Goal: Task Accomplishment & Management: Complete application form

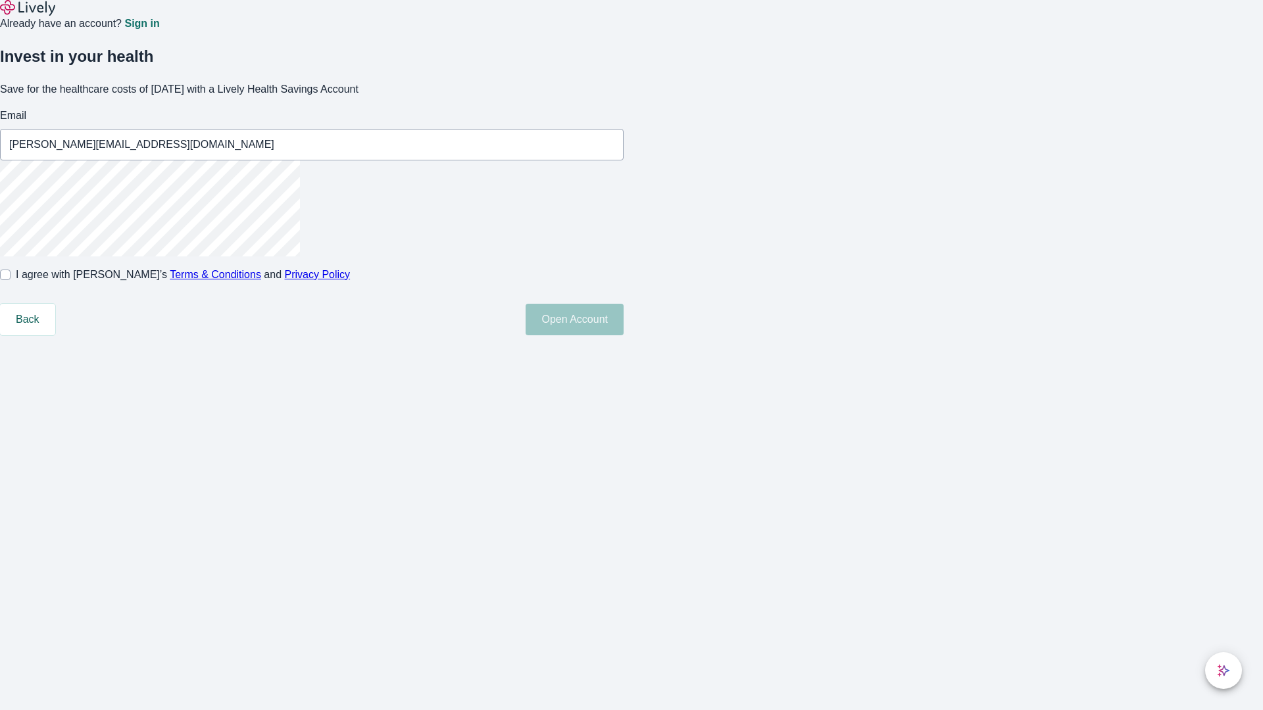
click at [11, 280] on input "I agree with Lively’s Terms & Conditions and Privacy Policy" at bounding box center [5, 275] width 11 height 11
checkbox input "true"
click at [623, 335] on button "Open Account" at bounding box center [574, 320] width 98 height 32
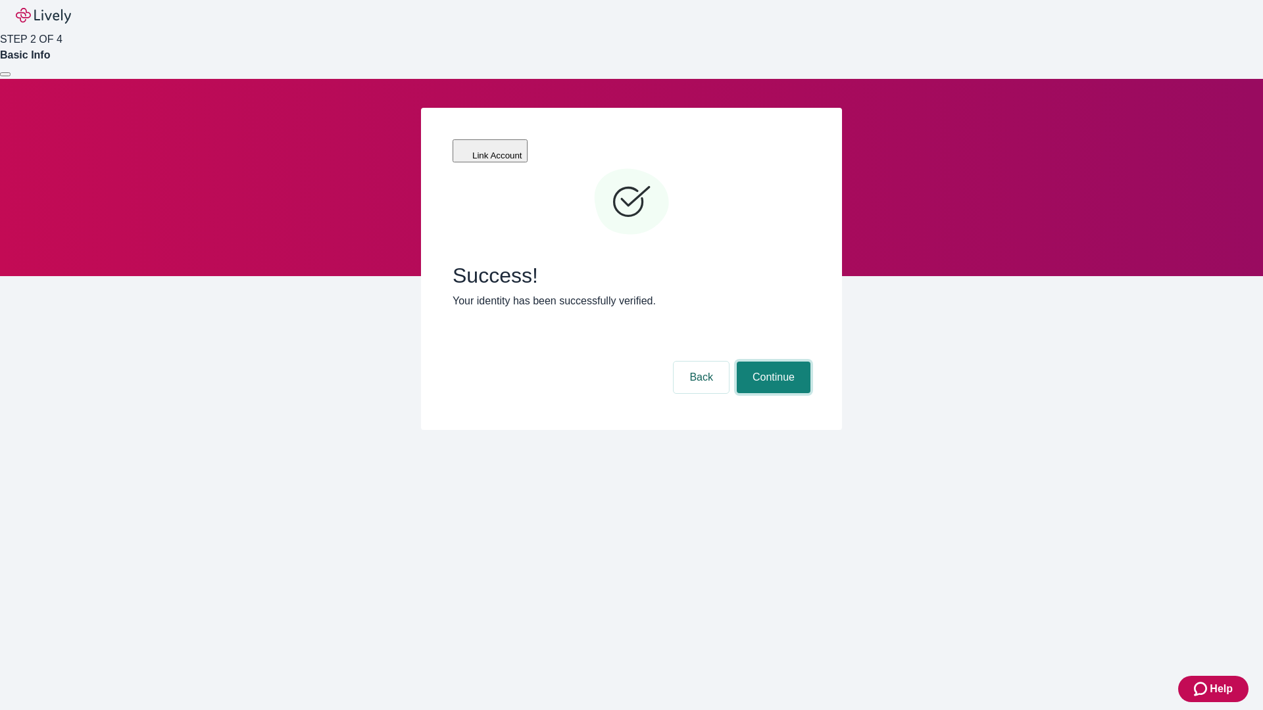
click at [771, 362] on button "Continue" at bounding box center [774, 378] width 74 height 32
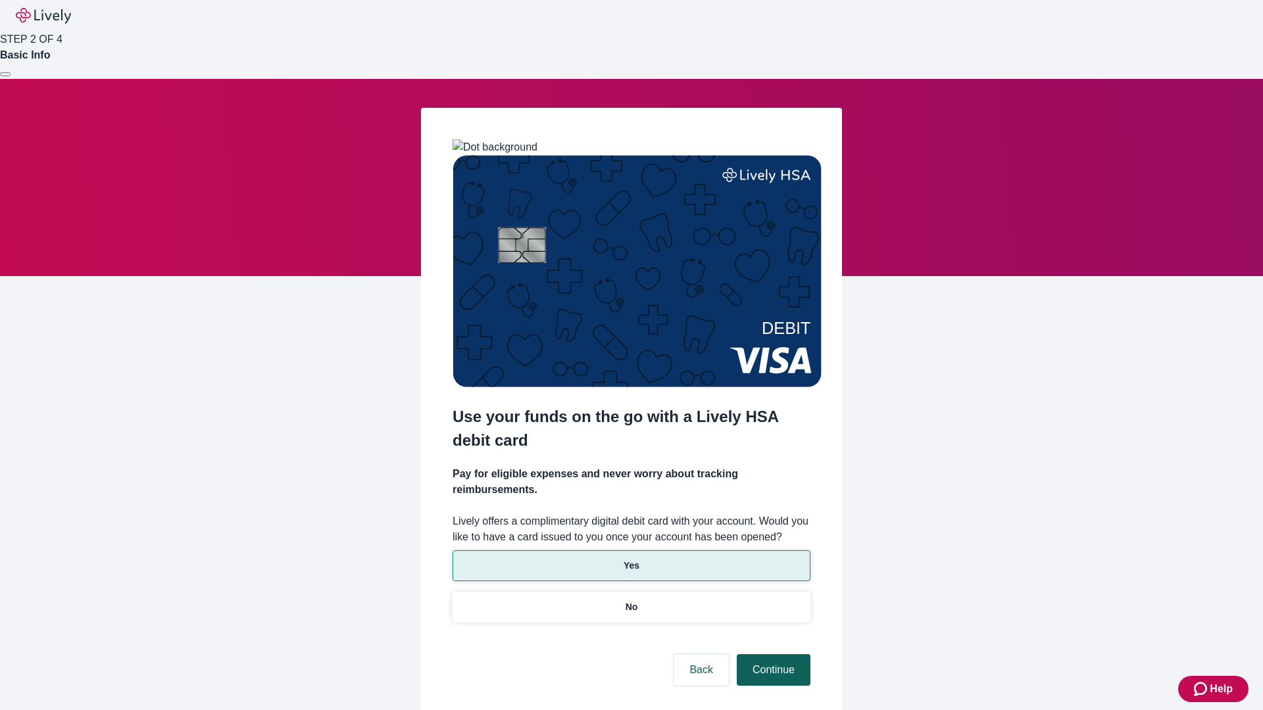
click at [631, 600] on p "No" at bounding box center [631, 607] width 12 height 14
click at [771, 654] on button "Continue" at bounding box center [774, 670] width 74 height 32
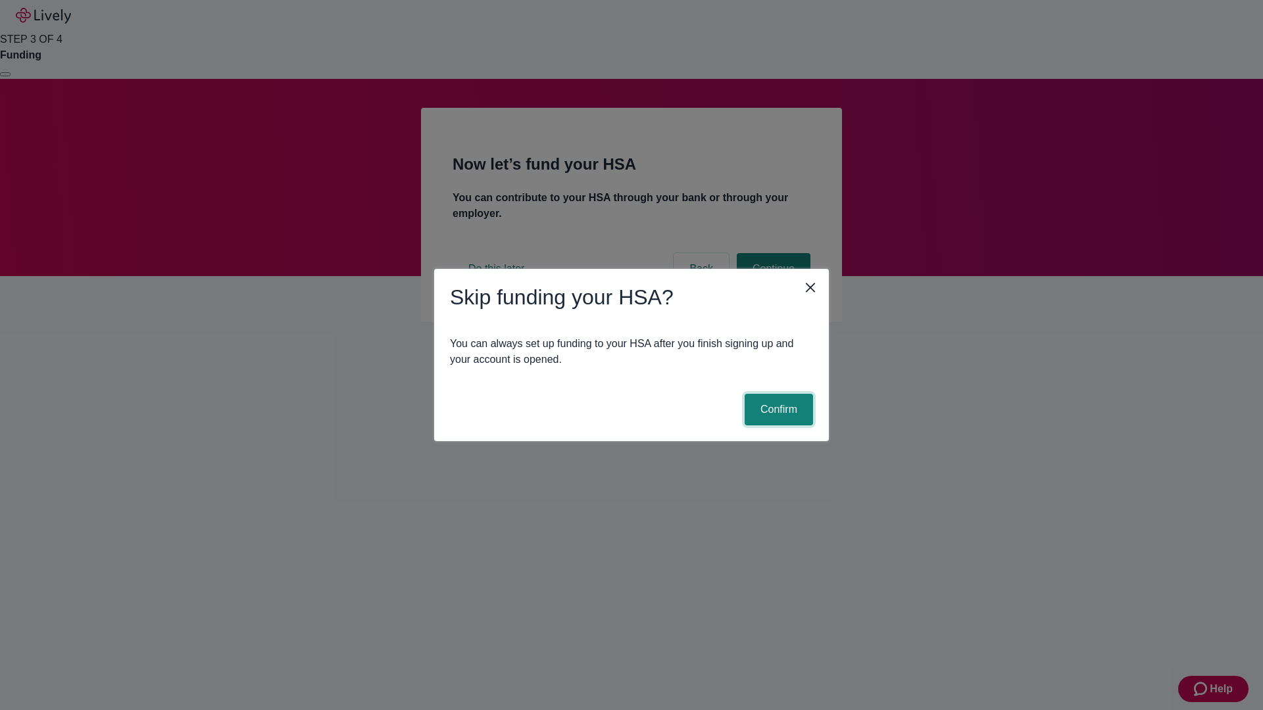
click at [777, 410] on button "Confirm" at bounding box center [778, 410] width 68 height 32
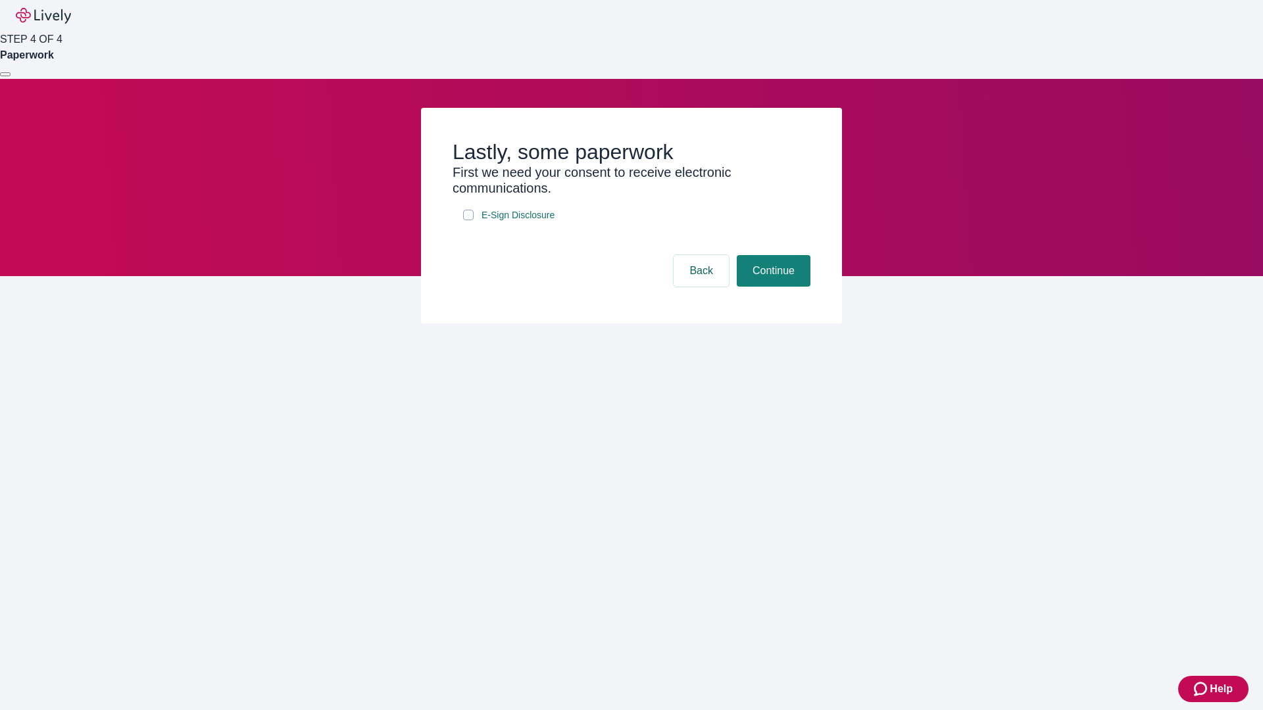
click at [468, 220] on input "E-Sign Disclosure" at bounding box center [468, 215] width 11 height 11
checkbox input "true"
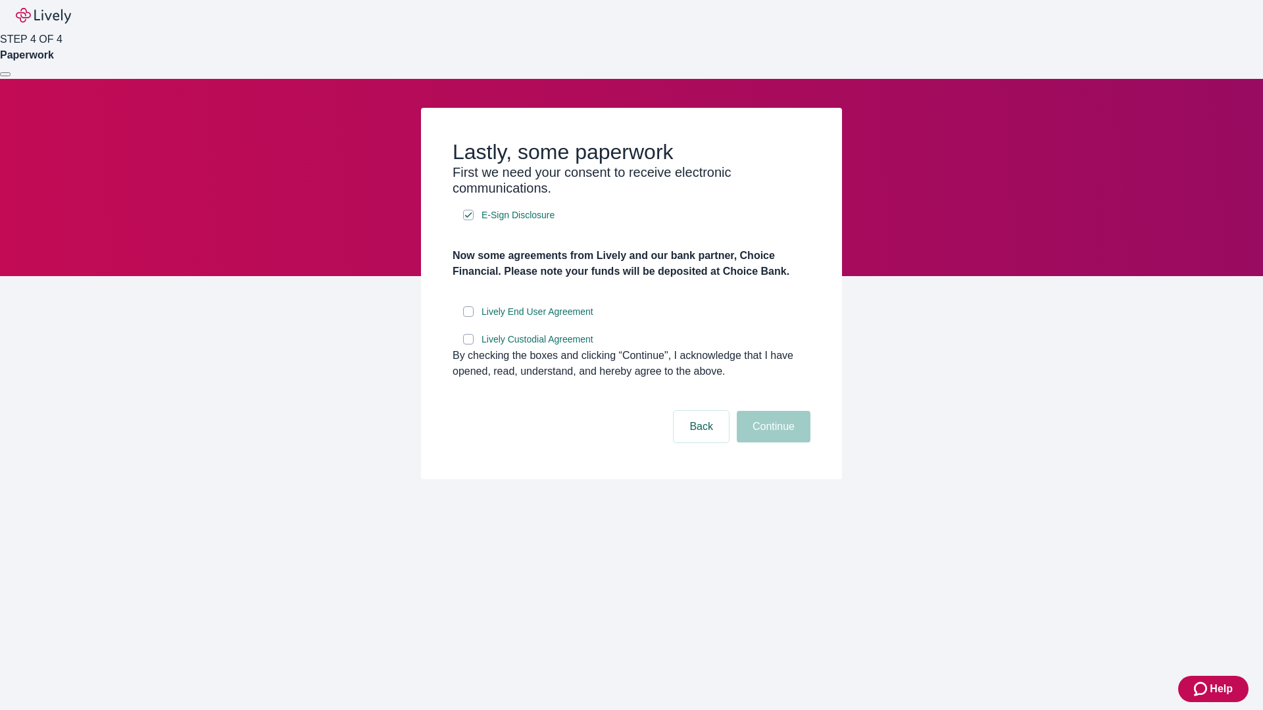
click at [468, 317] on input "Lively End User Agreement" at bounding box center [468, 311] width 11 height 11
checkbox input "true"
click at [468, 345] on input "Lively Custodial Agreement" at bounding box center [468, 339] width 11 height 11
checkbox input "true"
click at [771, 443] on button "Continue" at bounding box center [774, 427] width 74 height 32
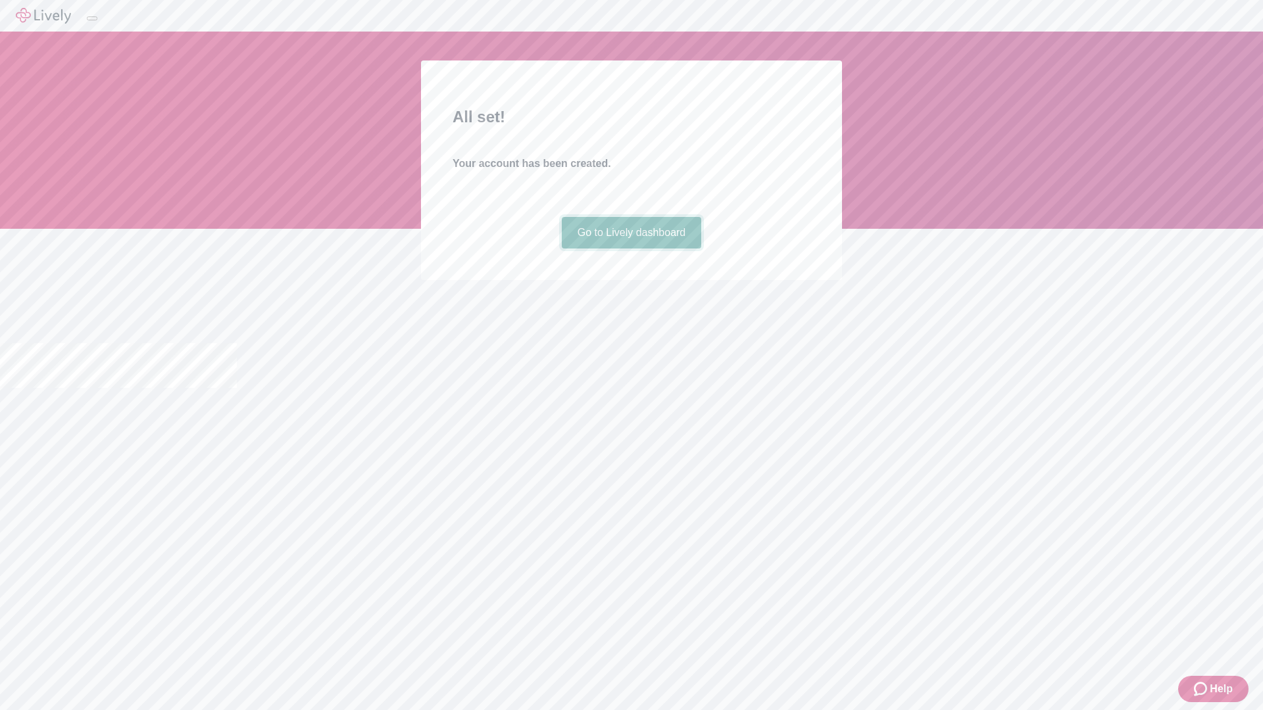
click at [631, 249] on link "Go to Lively dashboard" at bounding box center [632, 233] width 140 height 32
